Goal: Task Accomplishment & Management: Manage account settings

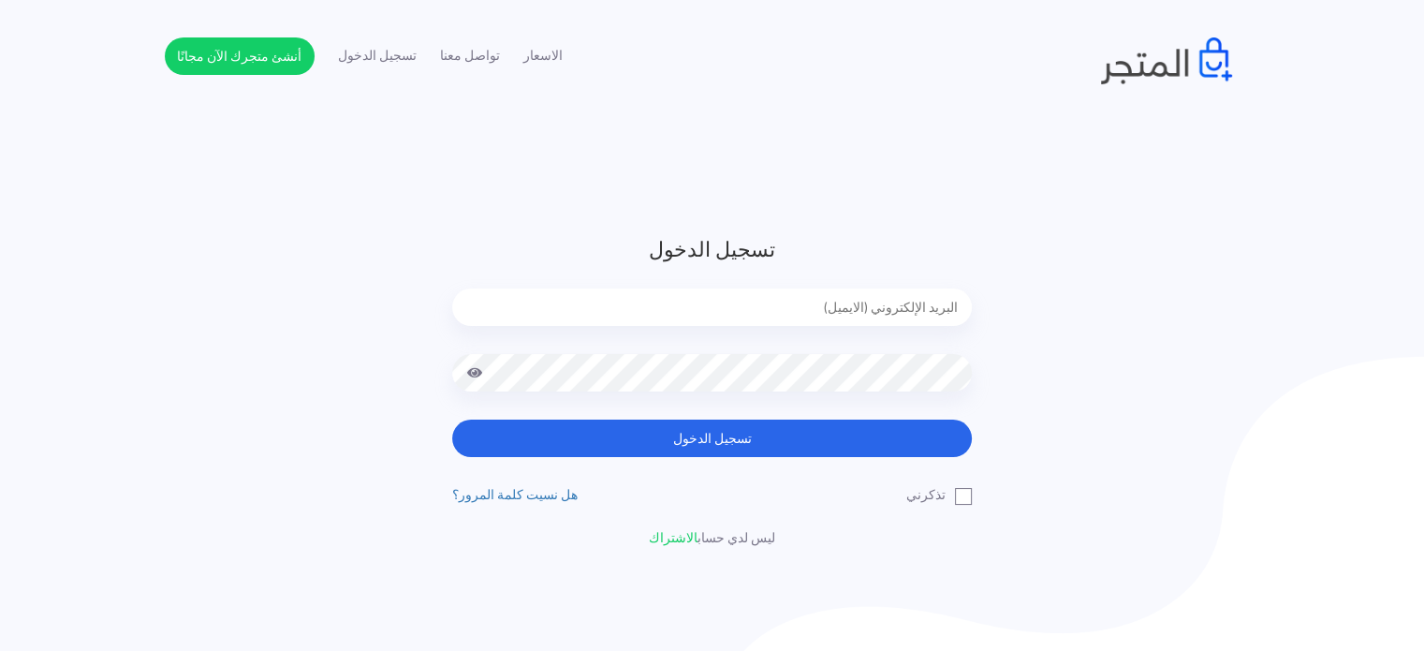
click at [922, 317] on input "email" at bounding box center [712, 306] width 520 height 37
type input "diaraest2024@gmail.com"
click at [452, 420] on button "تسجيل الدخول" at bounding box center [712, 438] width 520 height 37
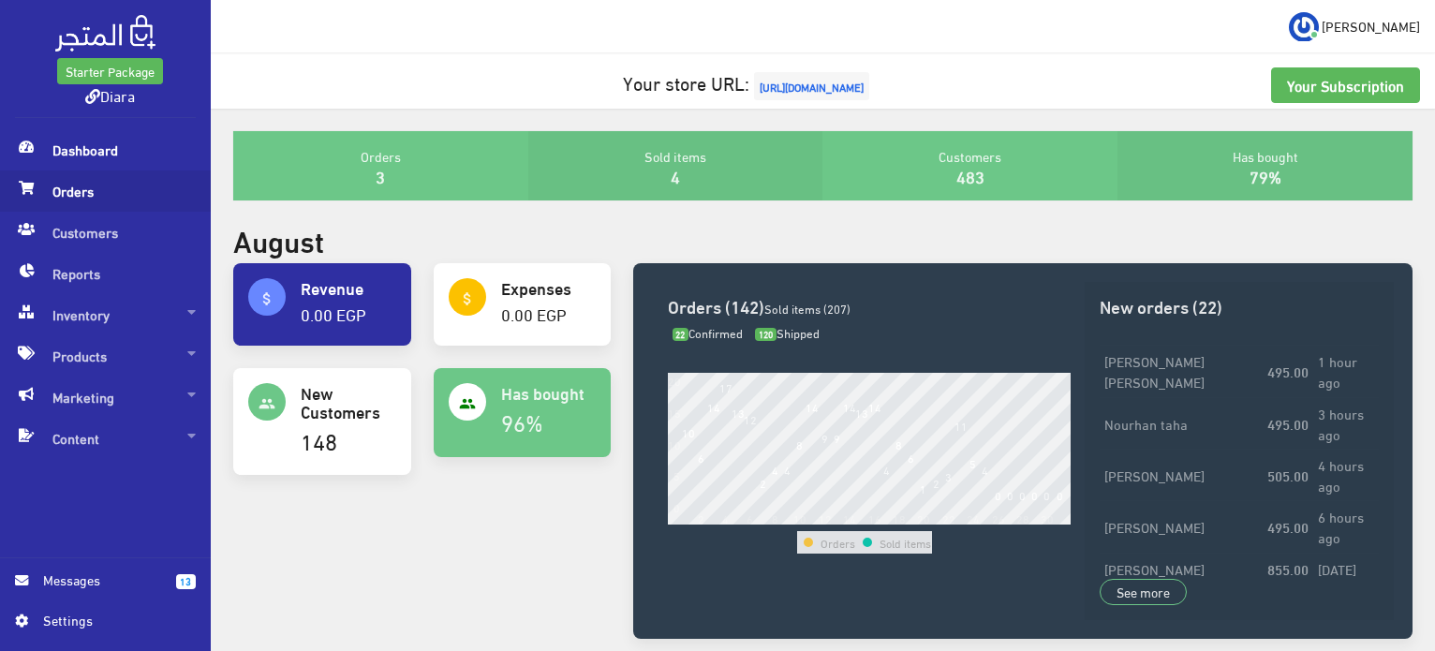
click at [75, 180] on span "Orders" at bounding box center [105, 190] width 181 height 41
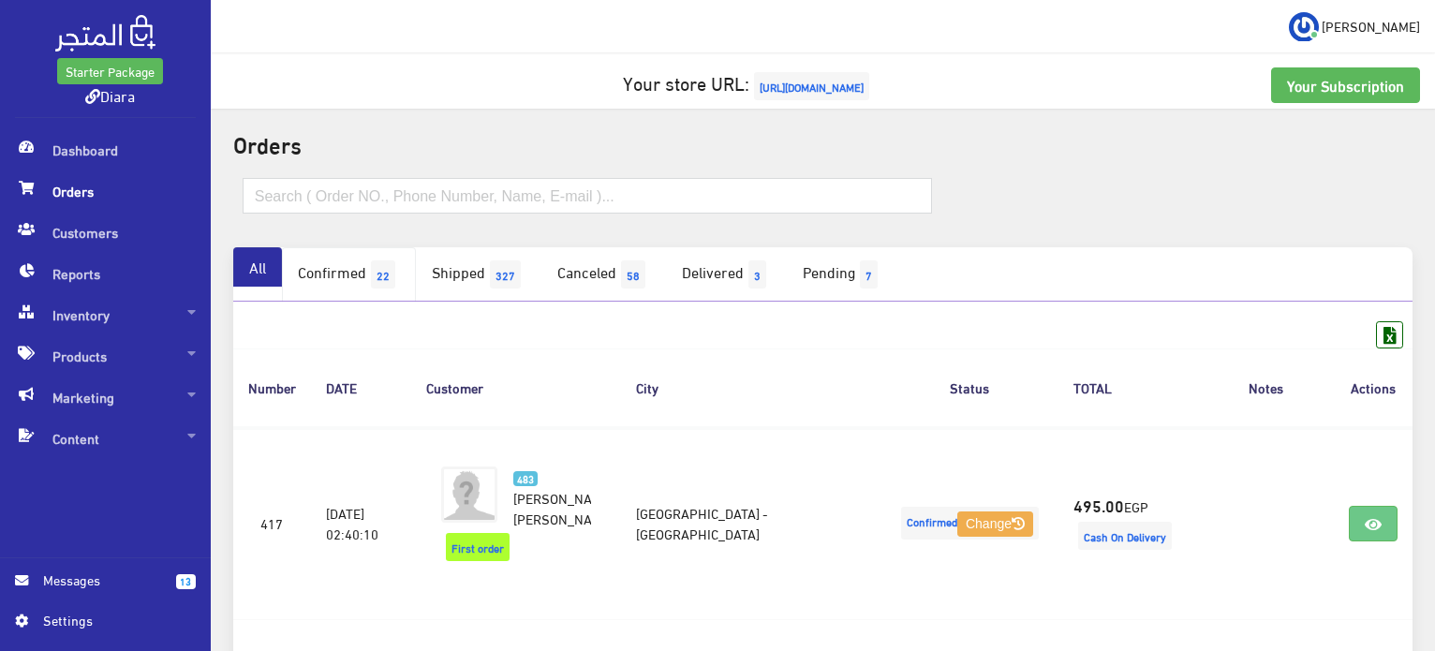
click at [362, 265] on link "Confirmed 22" at bounding box center [349, 274] width 134 height 54
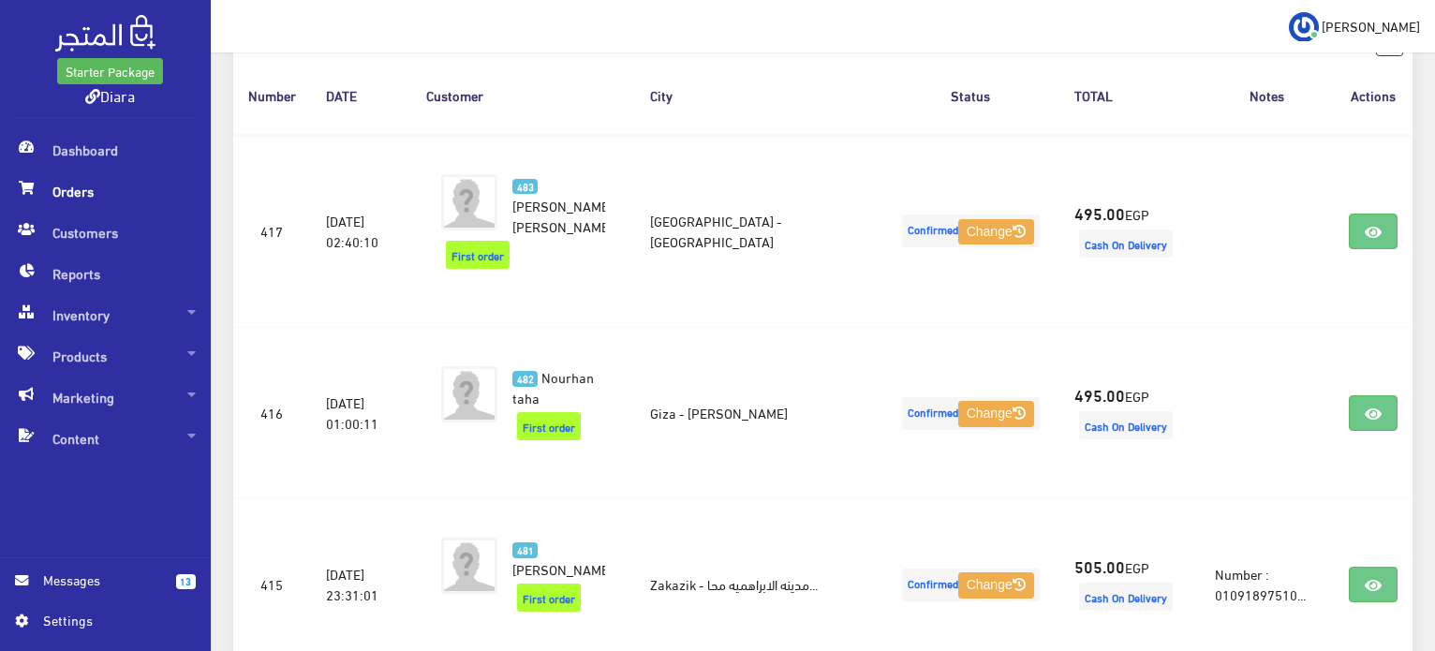
scroll to position [327, 0]
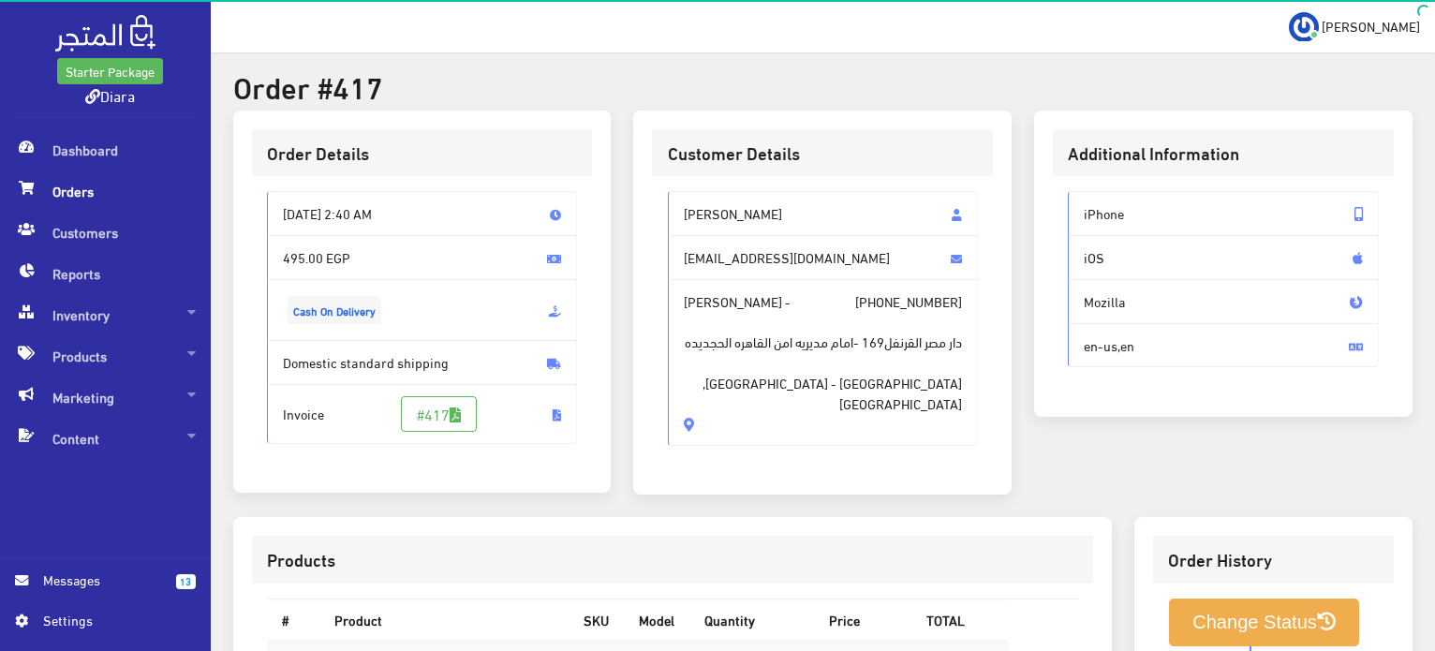
scroll to position [530, 0]
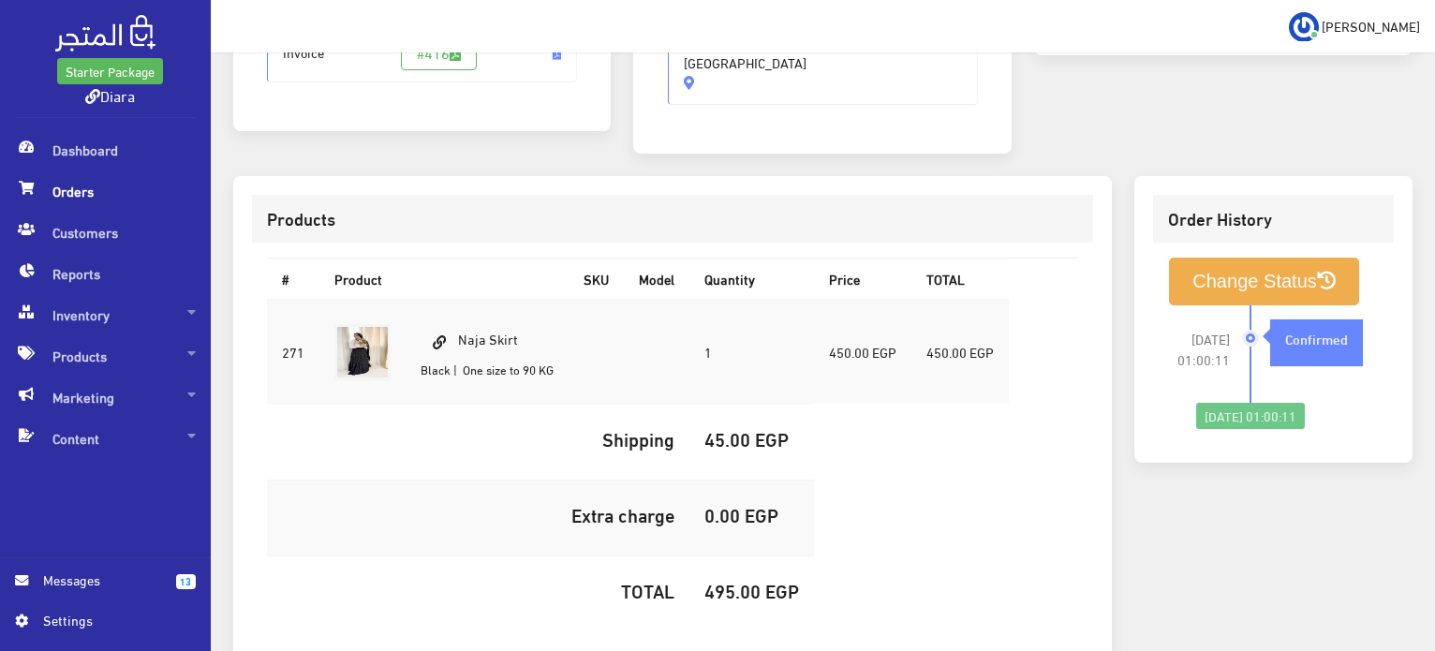
scroll to position [530, 0]
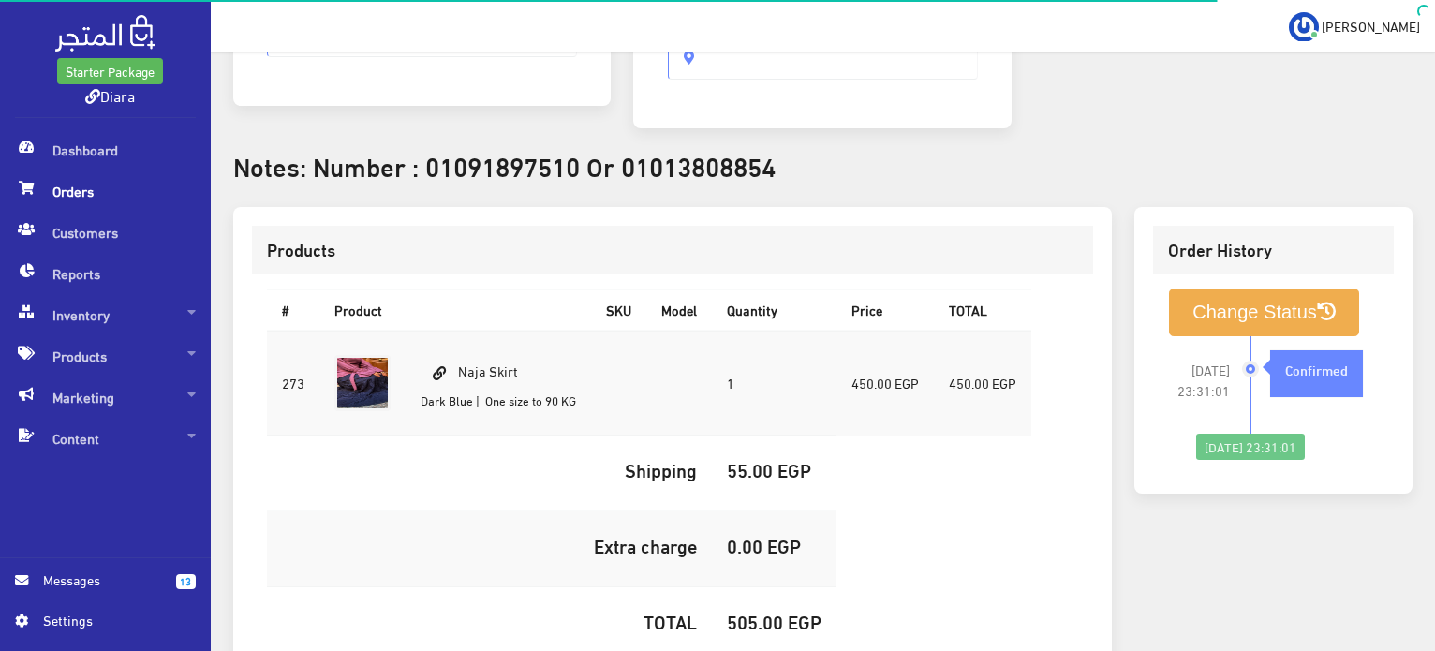
scroll to position [611, 0]
